Goal: Task Accomplishment & Management: Complete application form

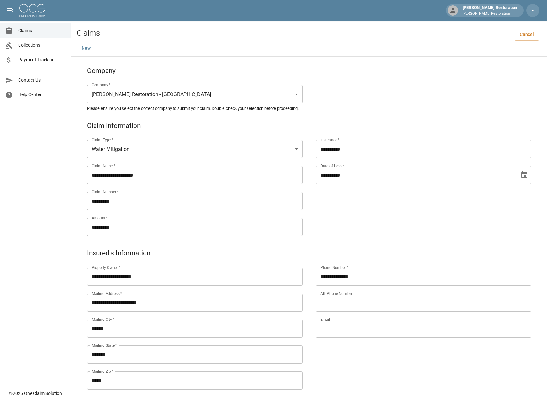
scroll to position [173, 0]
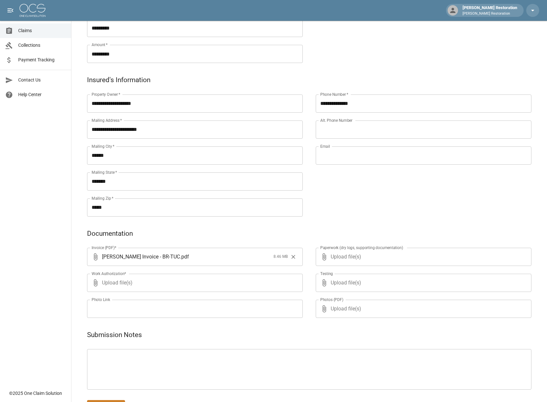
click at [372, 254] on span "Upload file(s)" at bounding box center [422, 257] width 183 height 18
click at [372, 254] on input "Upload file(s)" at bounding box center [422, 257] width 183 height 18
type input "**********"
click at [374, 292] on span "Upload file(s)" at bounding box center [422, 290] width 183 height 18
click at [374, 292] on input "Upload file(s)" at bounding box center [422, 290] width 183 height 18
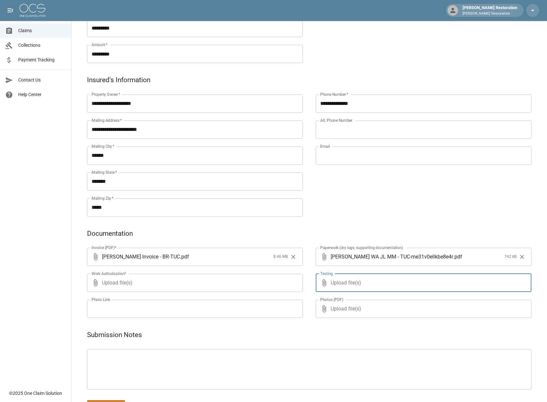
click at [311, 256] on div "Paperwork (dry logs, supporting documentation) ​ [PERSON_NAME] WA JL MM - TUC-m…" at bounding box center [417, 275] width 229 height 91
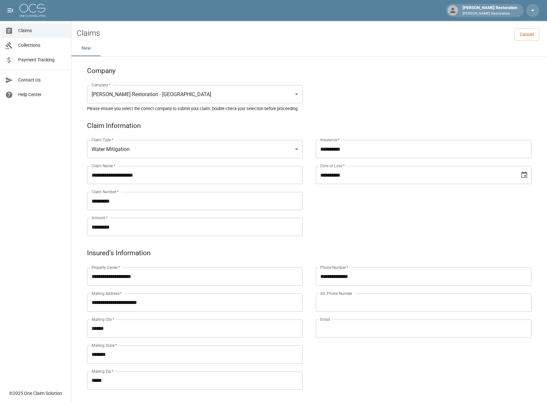
scroll to position [196, 0]
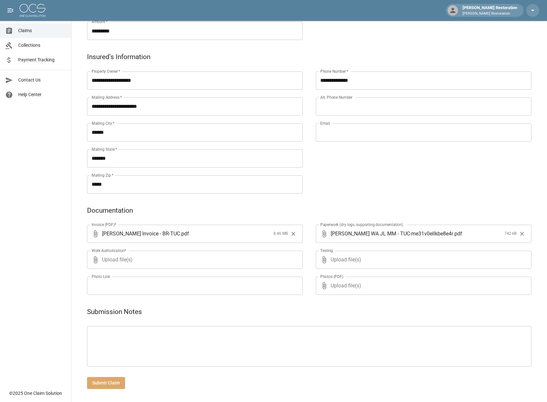
click at [124, 384] on button "Submit Claim" at bounding box center [106, 383] width 38 height 12
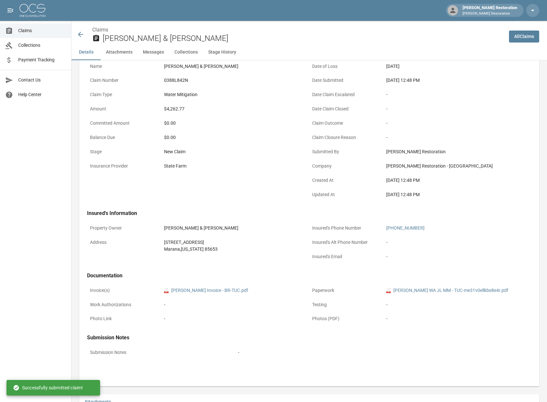
scroll to position [196, 0]
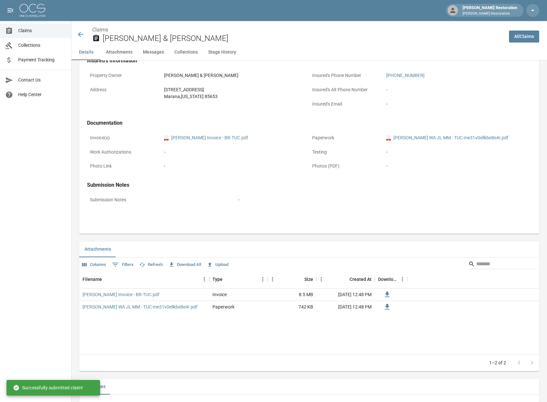
drag, startPoint x: 312, startPoint y: 45, endPoint x: 288, endPoint y: 36, distance: 26.0
click at [312, 45] on div "Details Attachments Messages Collections Stage History" at bounding box center [310, 53] width 476 height 16
click at [38, 5] on img at bounding box center [33, 10] width 26 height 13
